Goal: Task Accomplishment & Management: Use online tool/utility

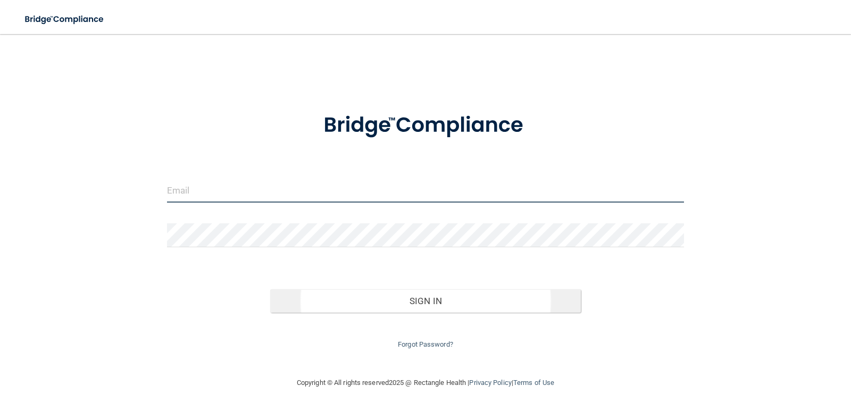
type input "[PERSON_NAME][EMAIL_ADDRESS][PERSON_NAME][DOMAIN_NAME]"
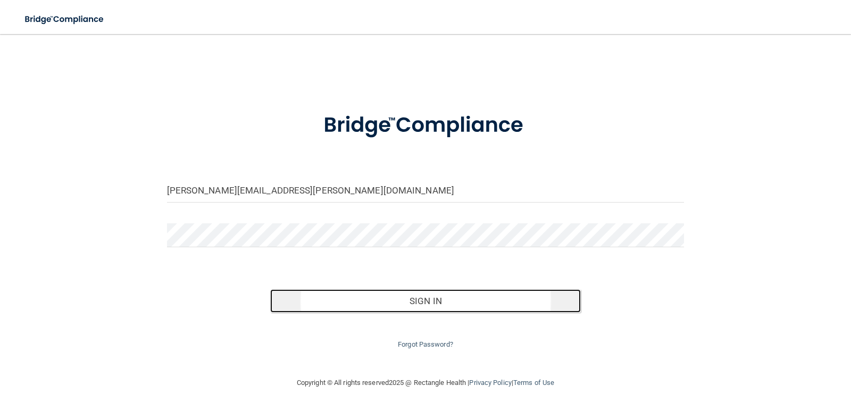
click at [441, 306] on button "Sign In" at bounding box center [425, 301] width 311 height 23
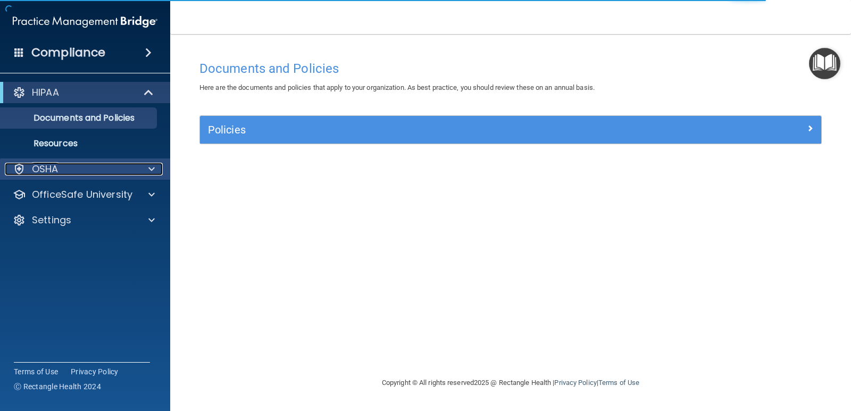
click at [155, 167] on div at bounding box center [150, 169] width 27 height 13
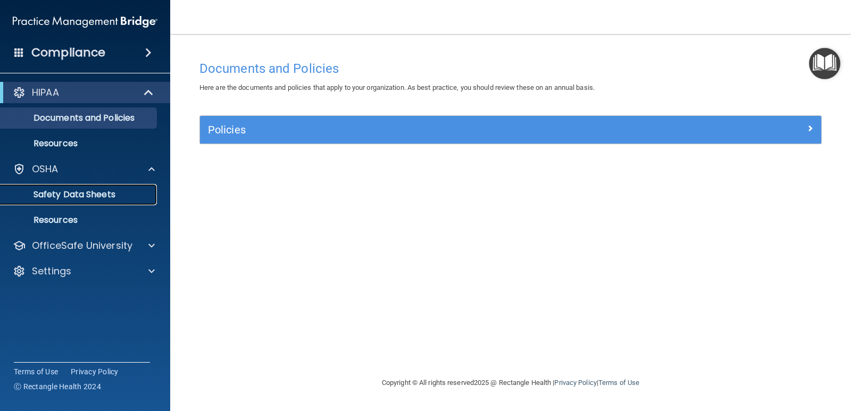
click at [92, 190] on p "Safety Data Sheets" at bounding box center [79, 194] width 145 height 11
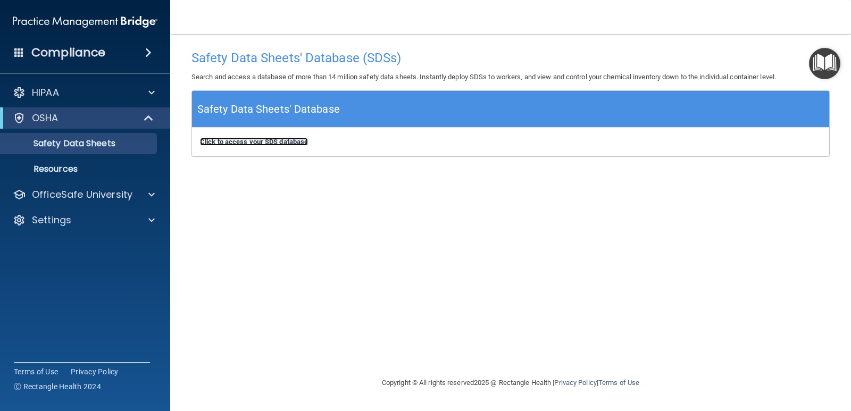
click at [249, 142] on b "Click to access your SDS database" at bounding box center [254, 142] width 108 height 8
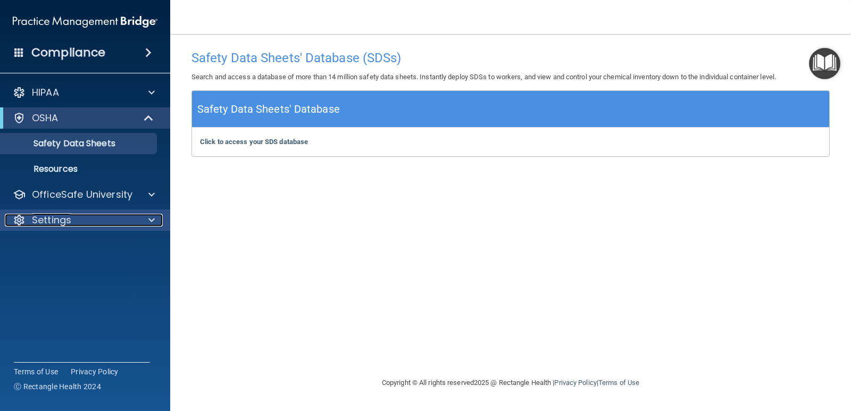
click at [63, 220] on p "Settings" at bounding box center [51, 220] width 39 height 13
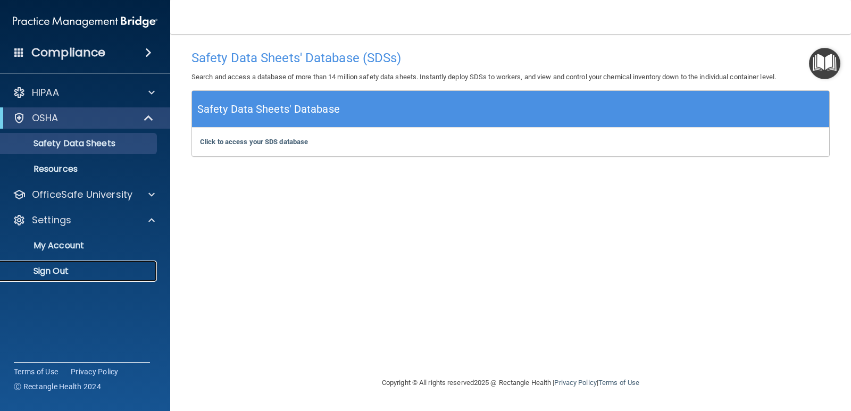
click at [66, 266] on p "Sign Out" at bounding box center [79, 271] width 145 height 11
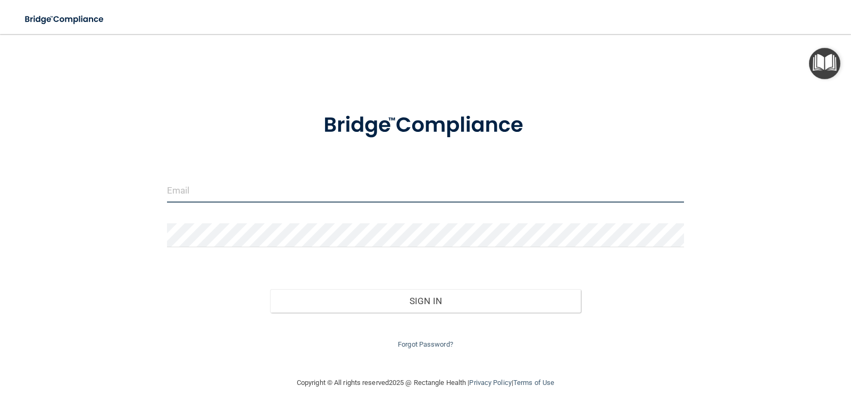
type input "[PERSON_NAME][EMAIL_ADDRESS][PERSON_NAME][DOMAIN_NAME]"
